Goal: Task Accomplishment & Management: Use online tool/utility

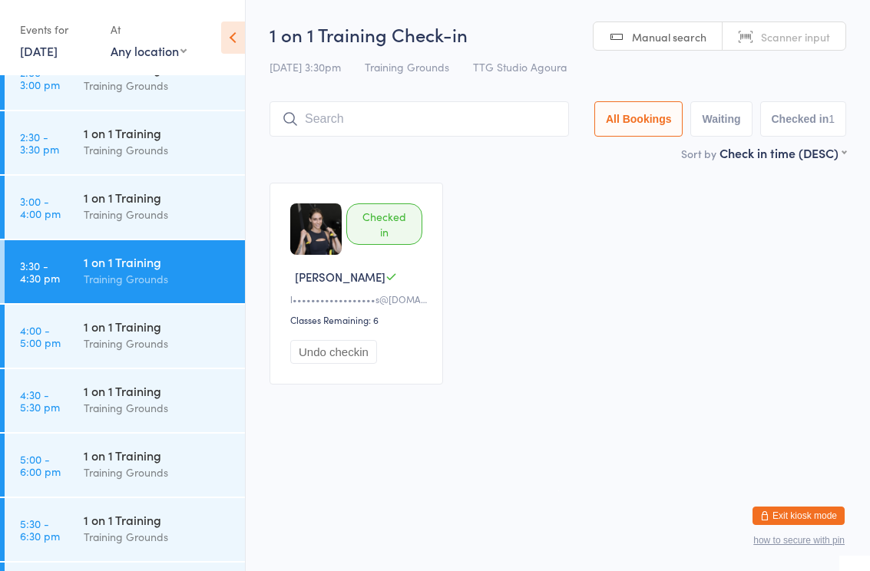
scroll to position [1316, 0]
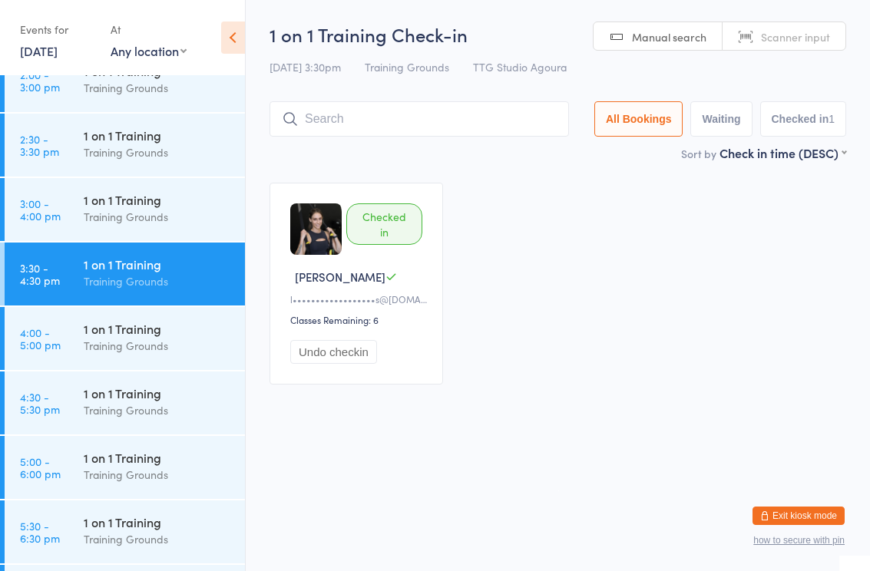
click at [163, 390] on div "1 on 1 Training" at bounding box center [158, 393] width 148 height 17
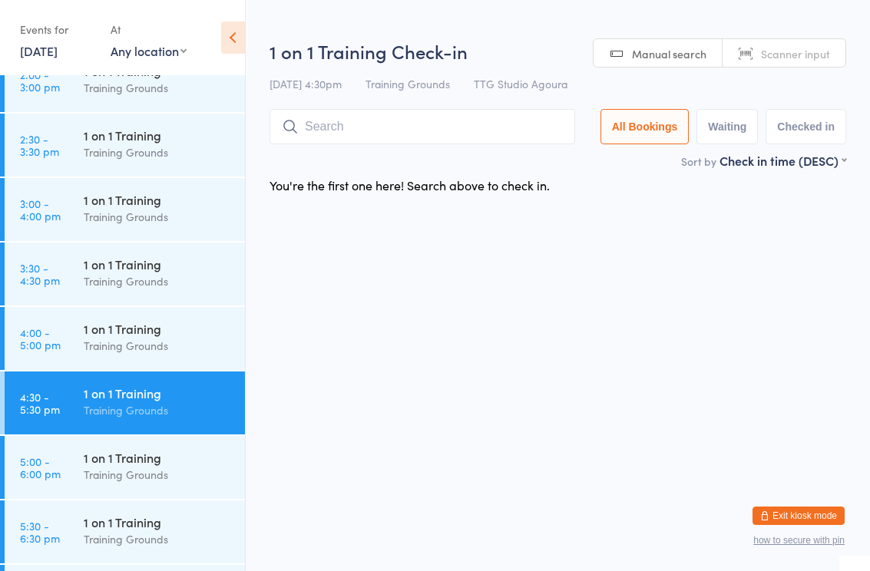
click at [378, 125] on input "search" at bounding box center [422, 126] width 306 height 35
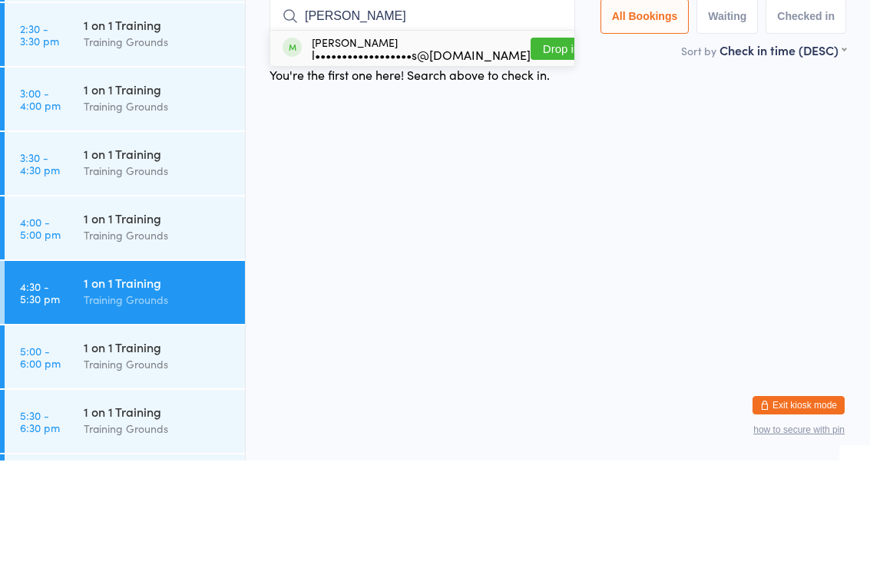
type input "[PERSON_NAME]"
click at [358, 159] on div "l••••••••••••••••••s@[DOMAIN_NAME]" at bounding box center [421, 165] width 219 height 12
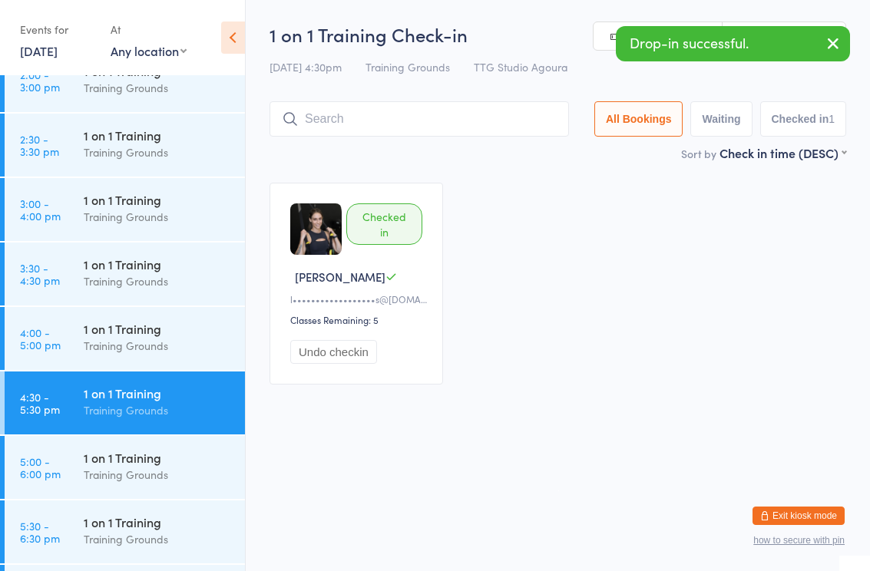
click at [150, 263] on div "1 on 1 Training" at bounding box center [158, 264] width 148 height 17
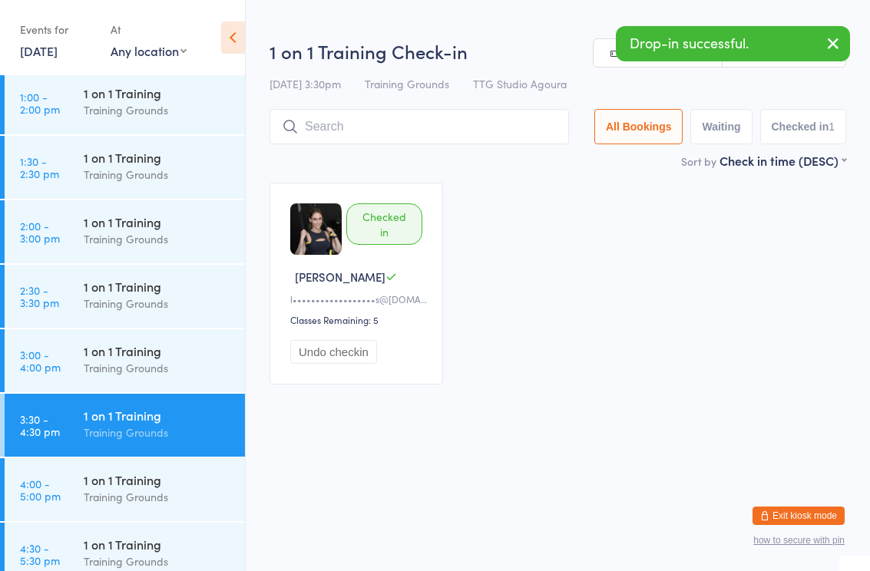
scroll to position [1162, 0]
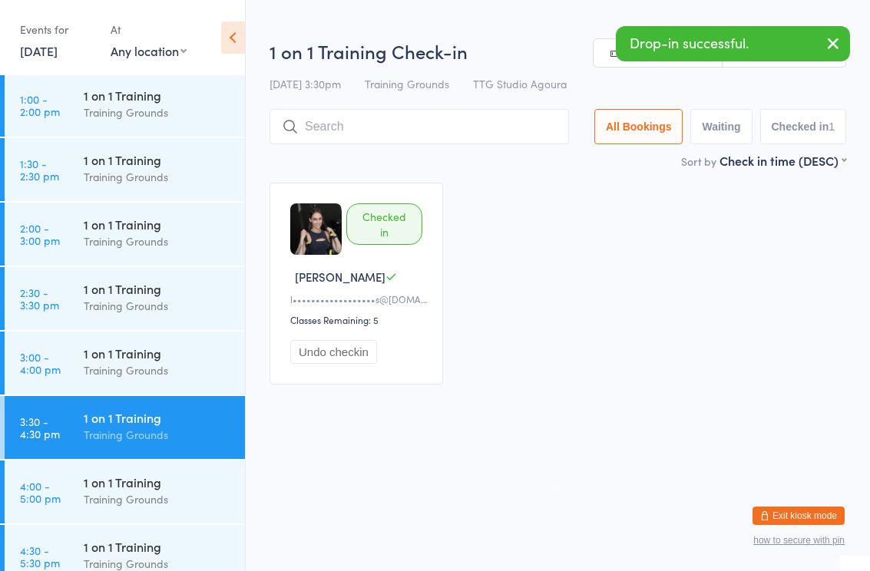
click at [175, 276] on div "1 on 1 Training Training Grounds" at bounding box center [164, 297] width 161 height 61
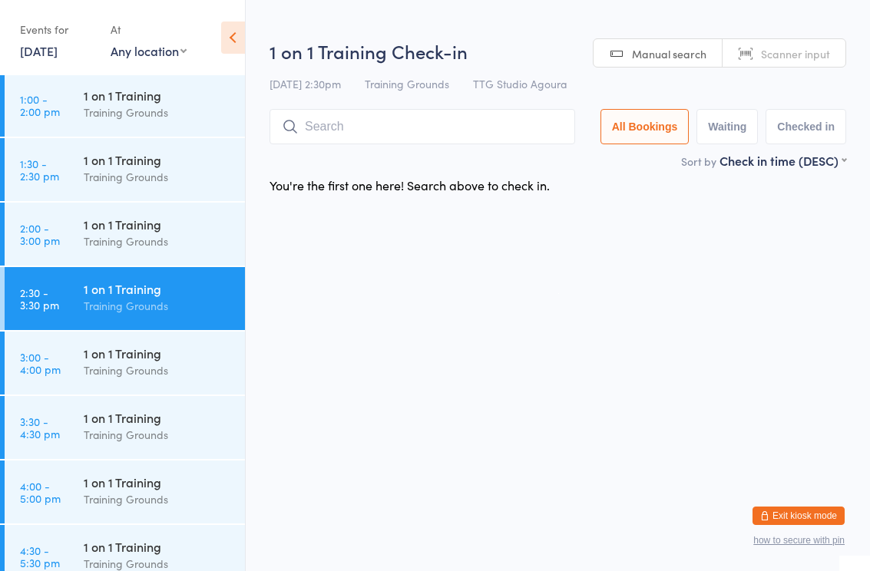
click at [160, 172] on div "Training Grounds" at bounding box center [158, 177] width 148 height 18
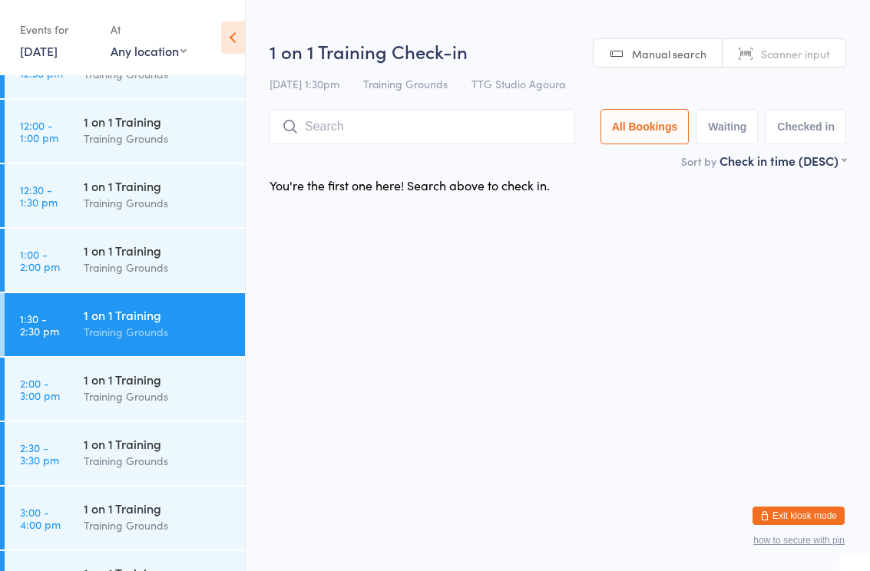
scroll to position [986, 0]
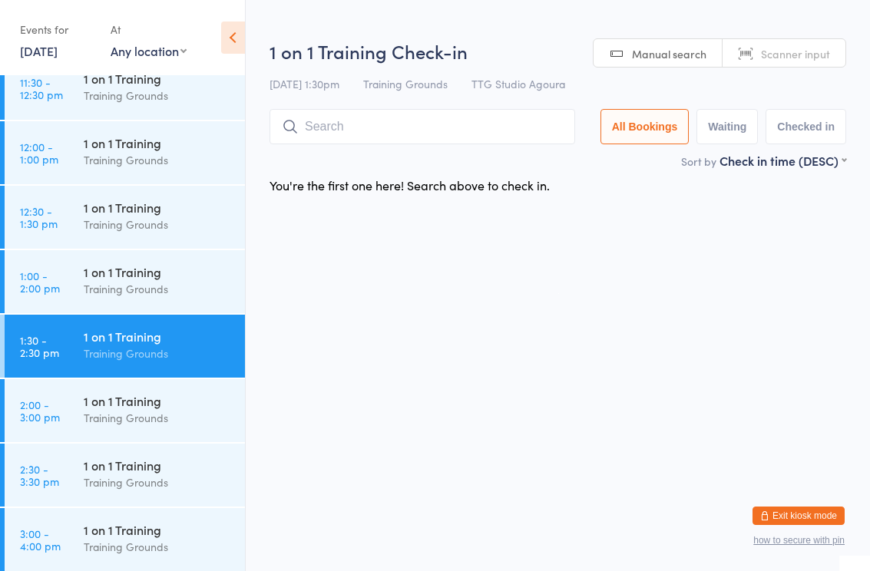
click at [162, 231] on div "Training Grounds" at bounding box center [158, 225] width 148 height 18
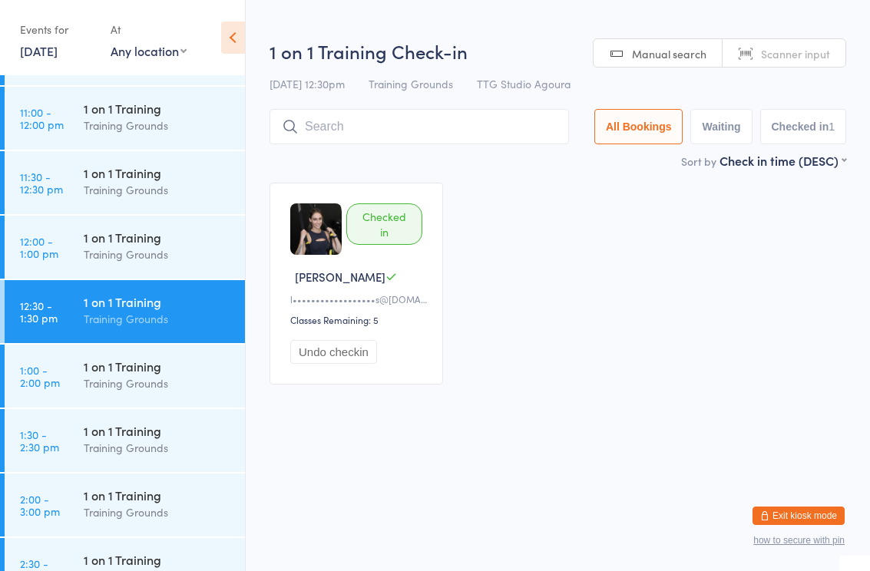
scroll to position [887, 0]
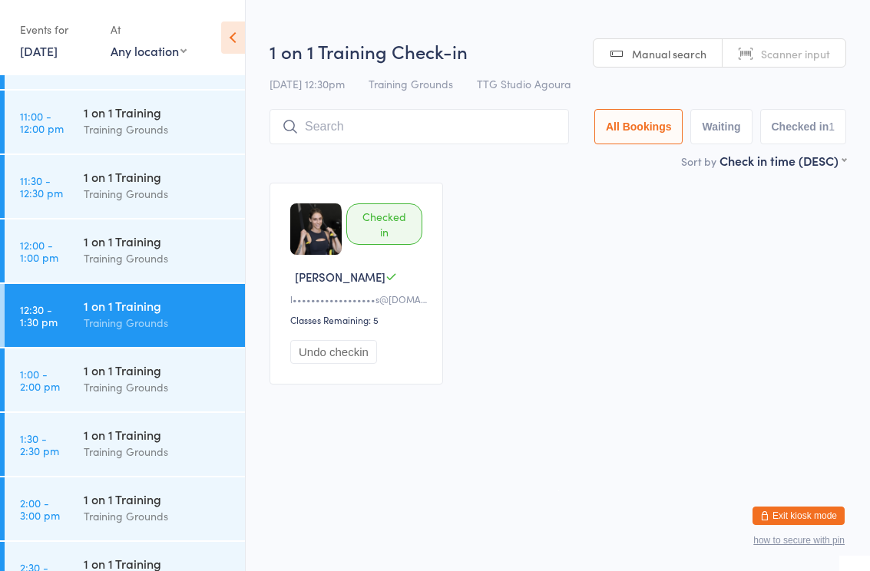
click at [172, 171] on div "1 on 1 Training" at bounding box center [158, 176] width 148 height 17
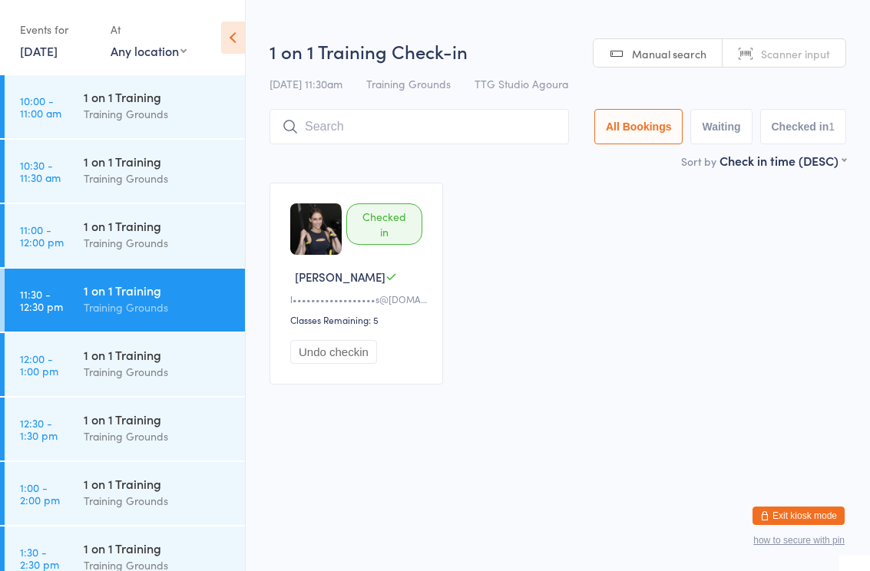
scroll to position [771, 0]
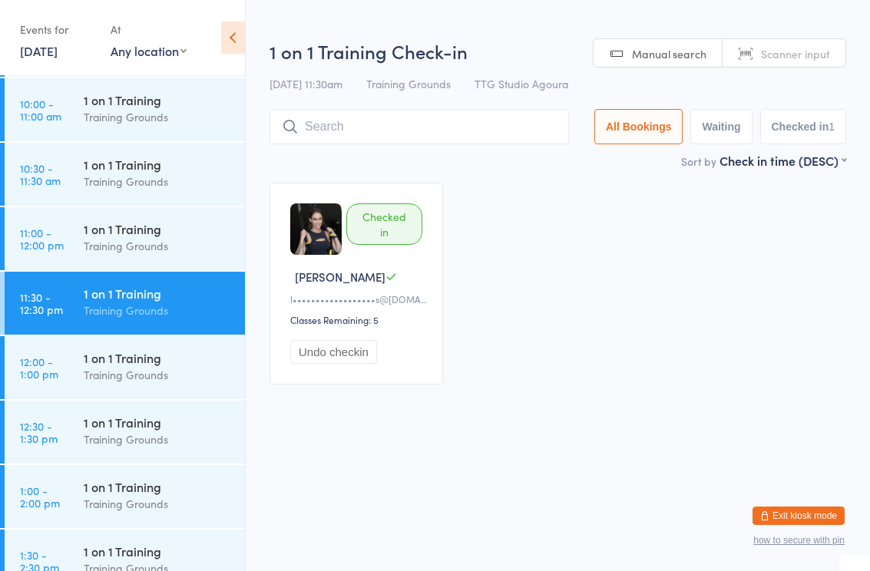
click at [179, 163] on div "1 on 1 Training" at bounding box center [158, 164] width 148 height 17
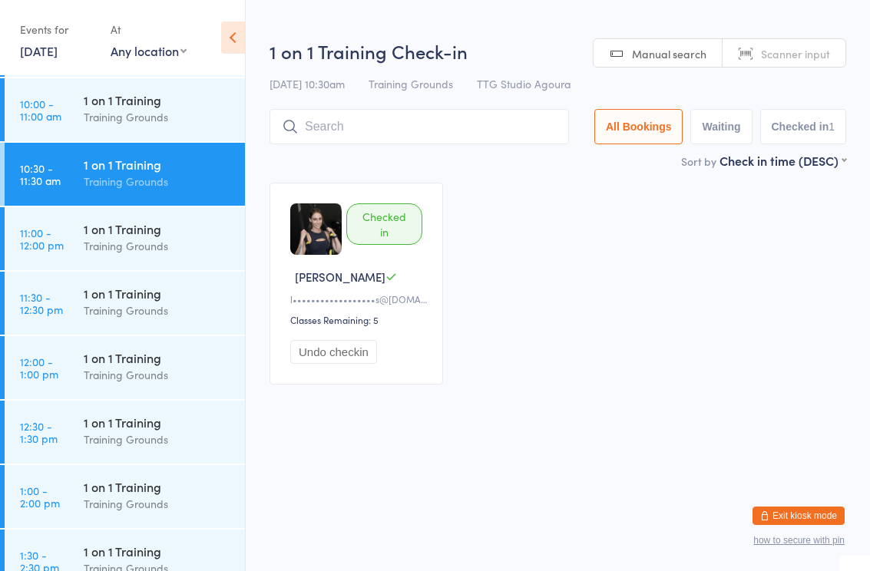
click at [160, 236] on div "1 on 1 Training" at bounding box center [158, 228] width 148 height 17
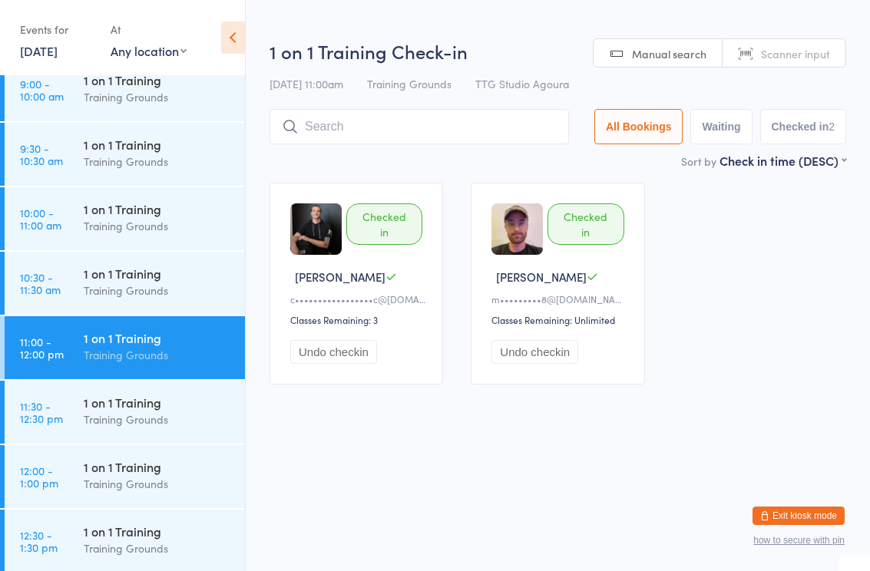
scroll to position [652, 0]
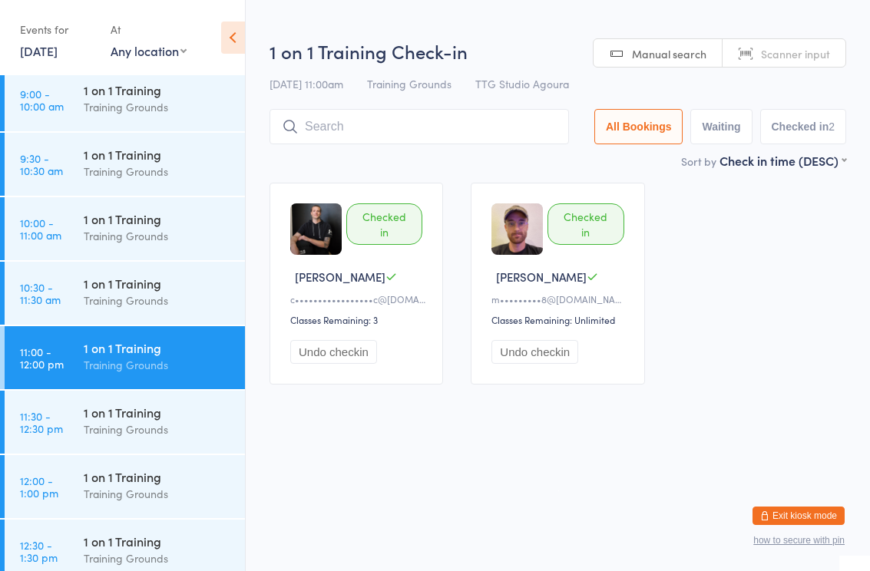
click at [158, 152] on div "1 on 1 Training" at bounding box center [158, 154] width 148 height 17
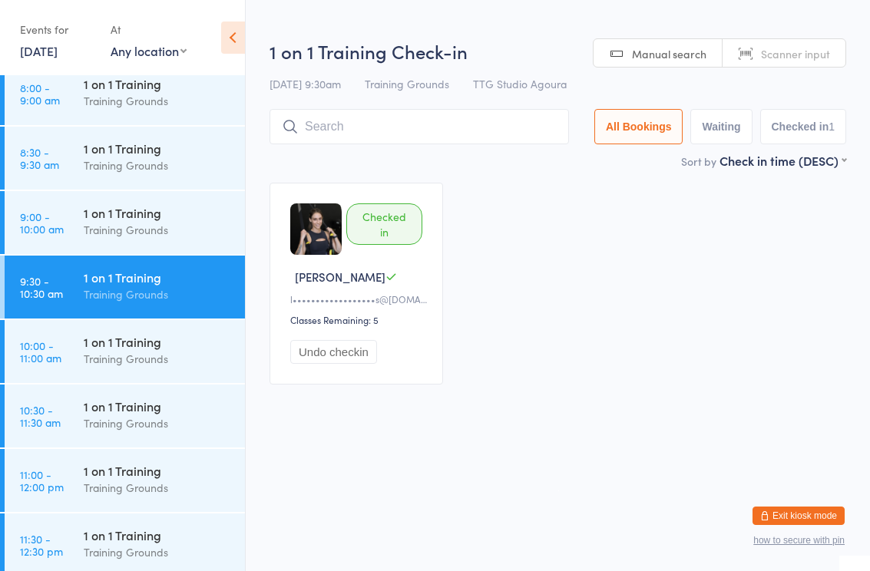
scroll to position [510, 0]
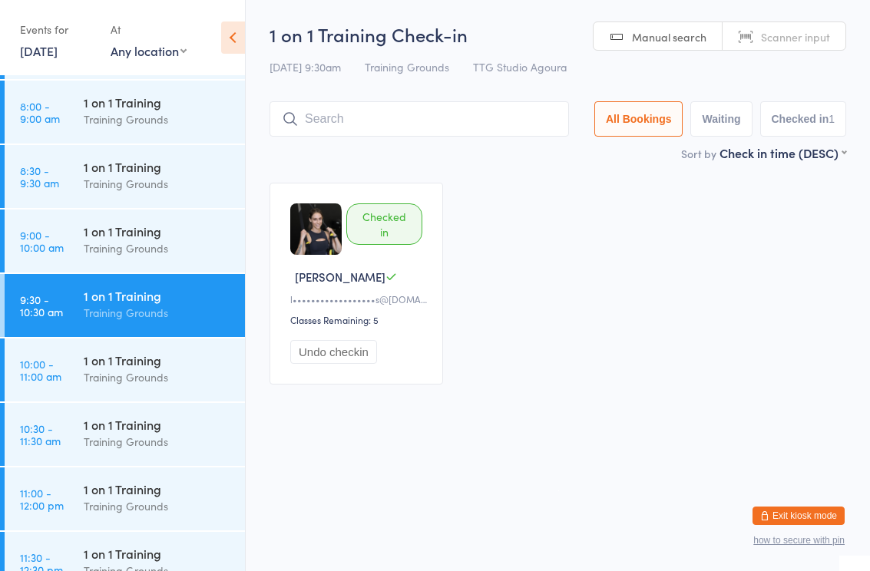
click at [160, 173] on div "1 on 1 Training" at bounding box center [158, 166] width 148 height 17
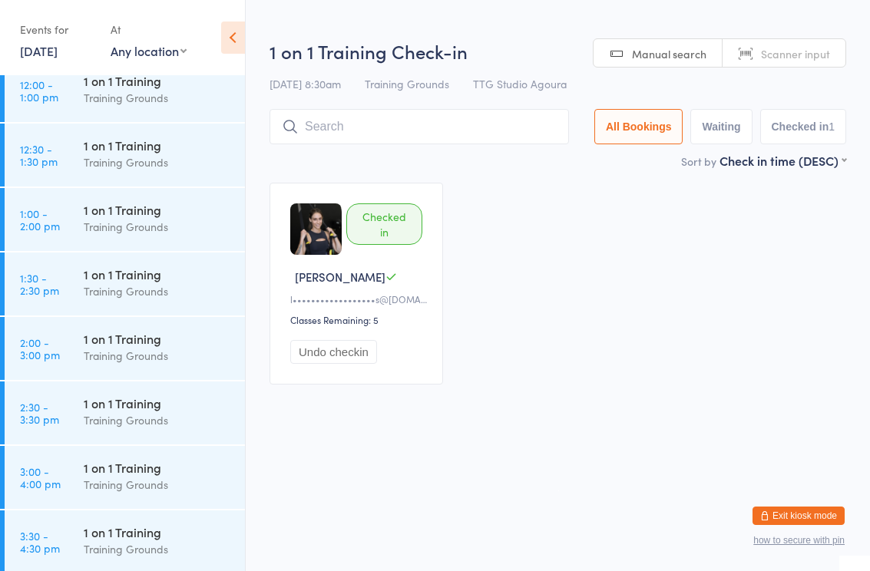
scroll to position [1065, 0]
